Goal: Navigation & Orientation: Go to known website

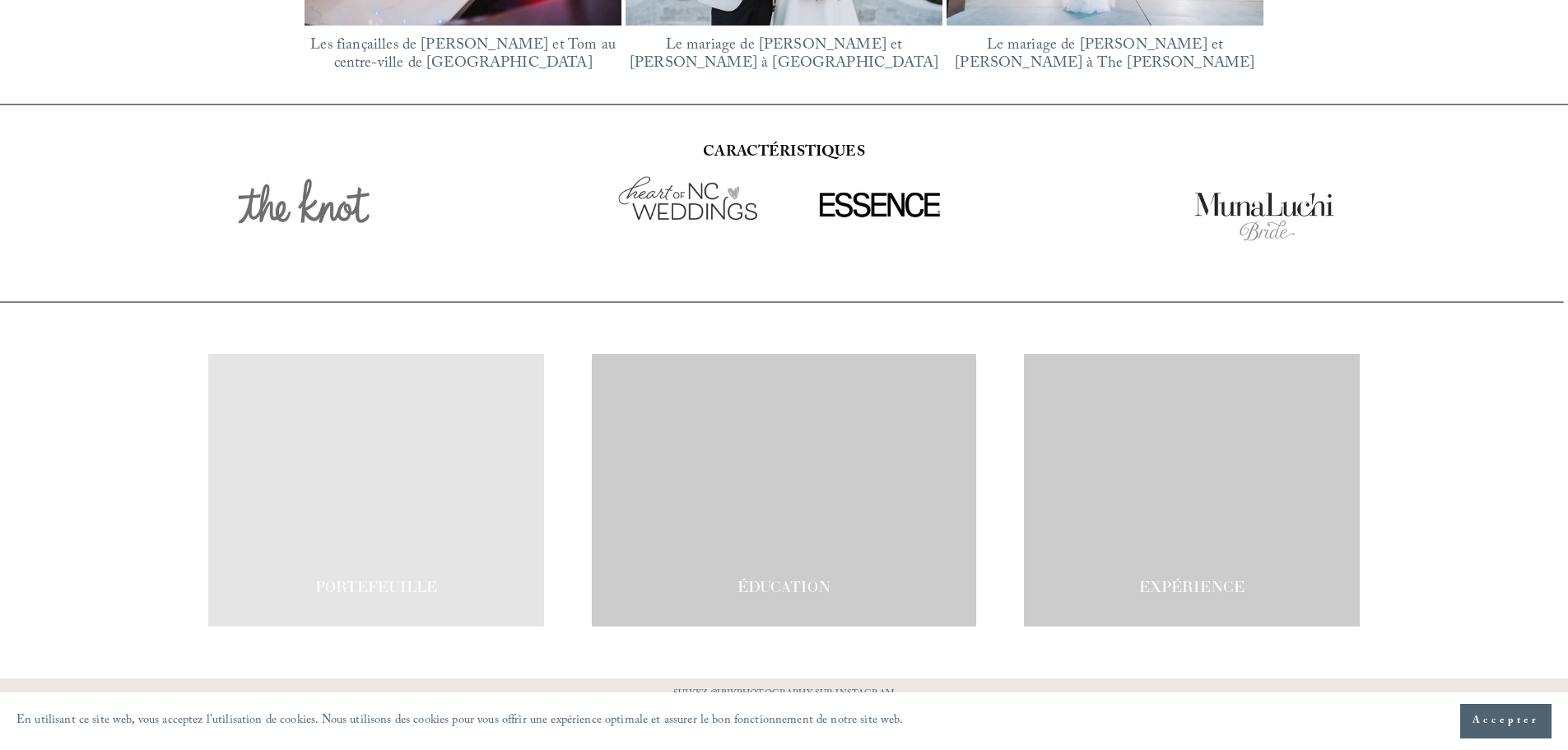
scroll to position [2876, 0]
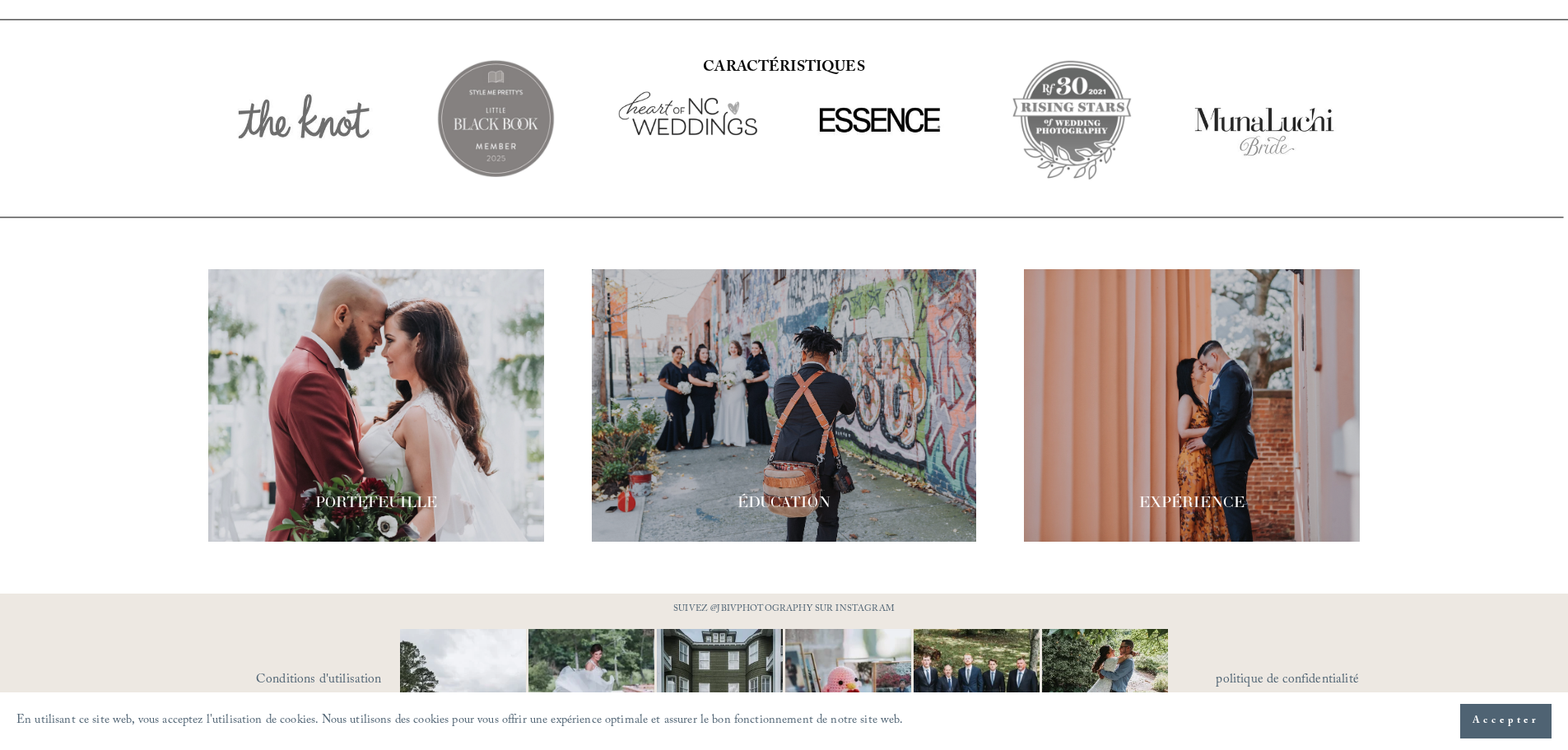
click at [791, 414] on div at bounding box center [784, 406] width 385 height 273
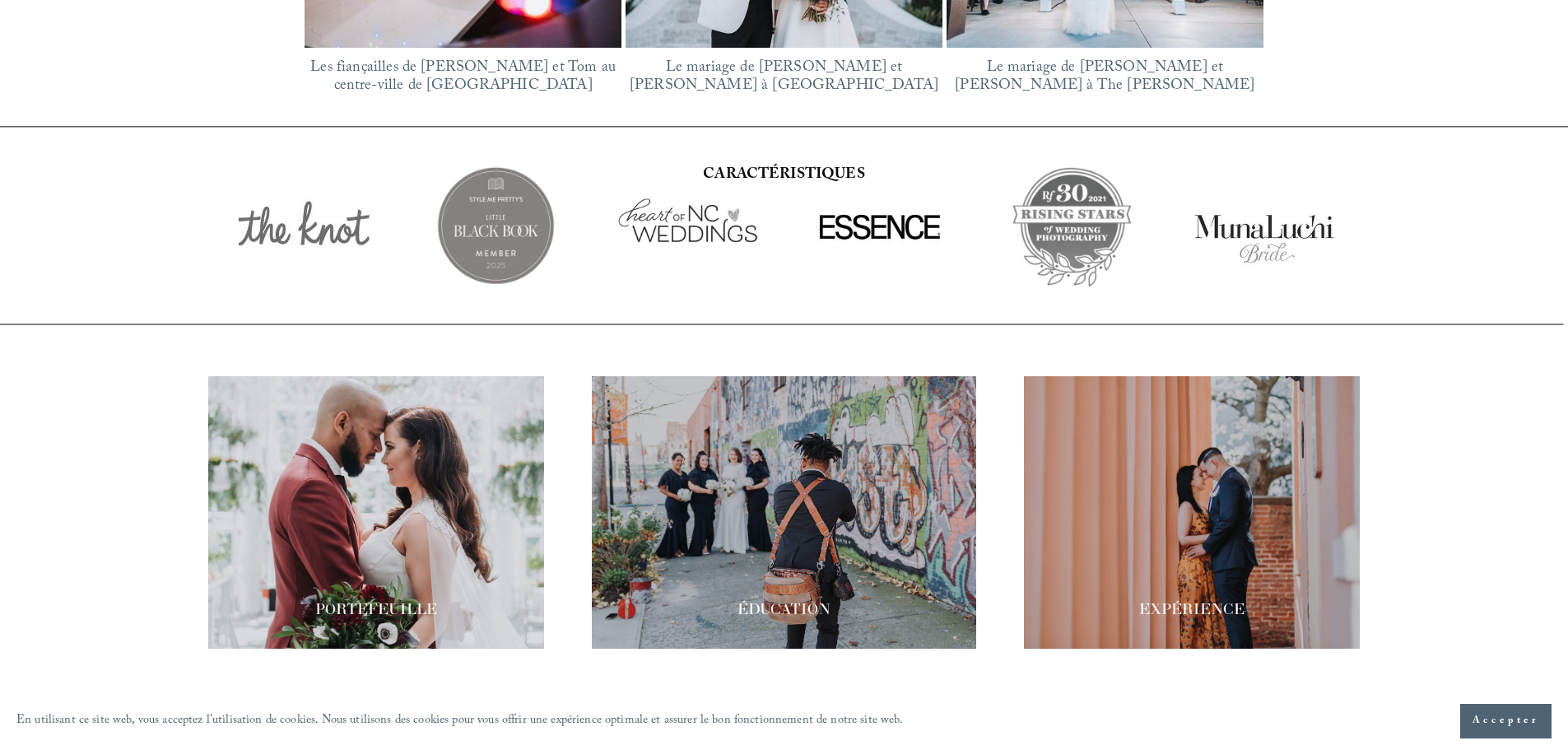
scroll to position [2876, 0]
